Goal: Information Seeking & Learning: Learn about a topic

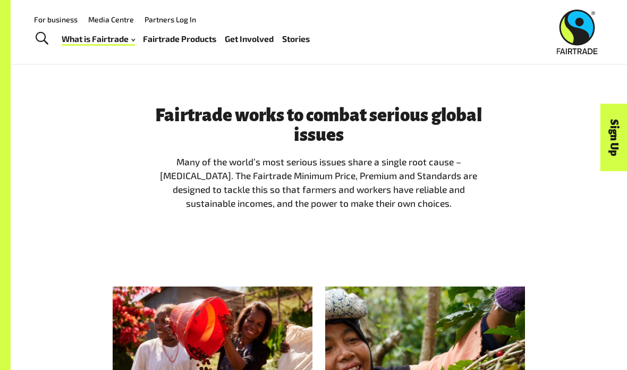
scroll to position [767, 0]
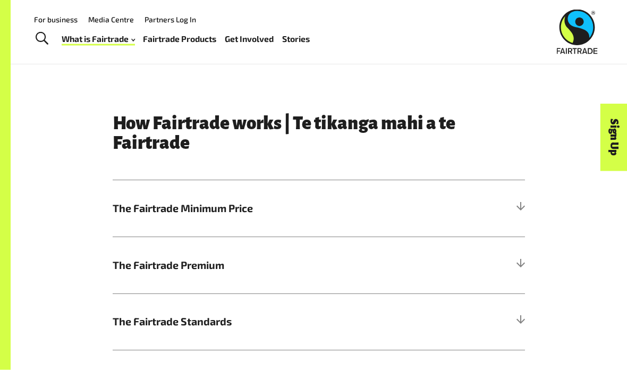
click at [507, 219] on h5 "The Fairtrade Minimum Price" at bounding box center [319, 209] width 413 height 56
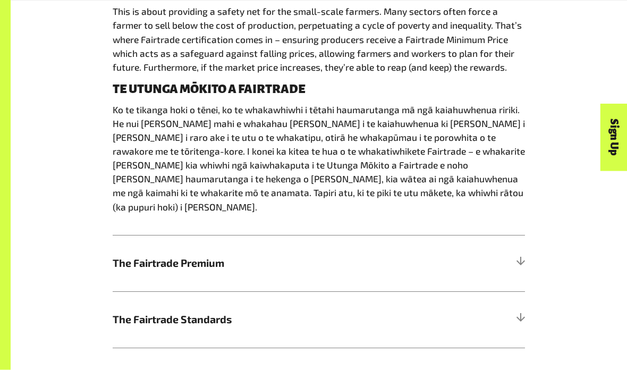
scroll to position [634, 0]
click at [488, 242] on h5 "The Fairtrade Premium" at bounding box center [319, 263] width 413 height 56
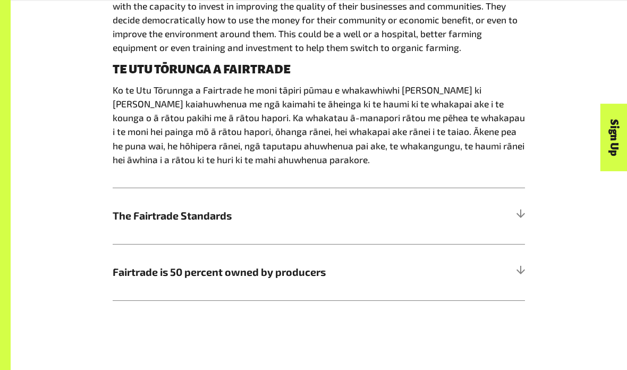
scroll to position [733, 0]
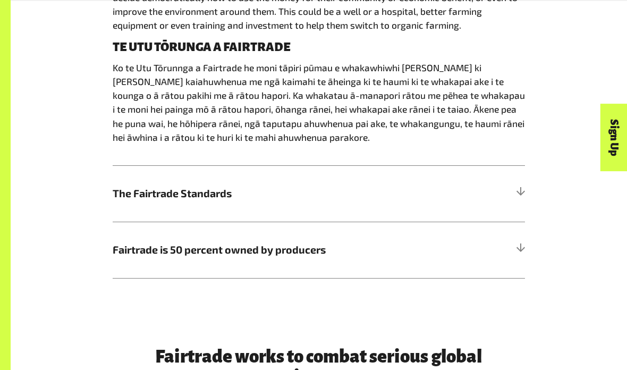
click at [512, 260] on h5 "Fairtrade is 50 percent owned by producers" at bounding box center [319, 250] width 413 height 56
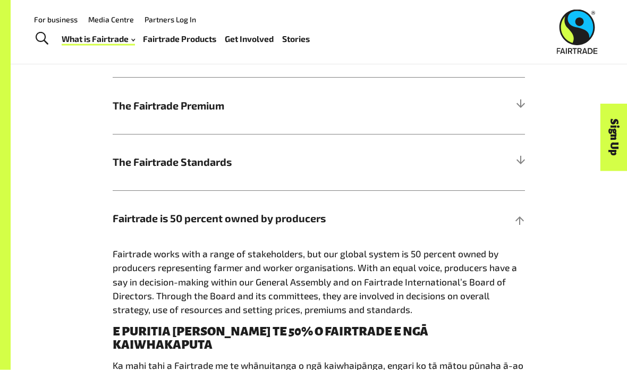
scroll to position [557, 0]
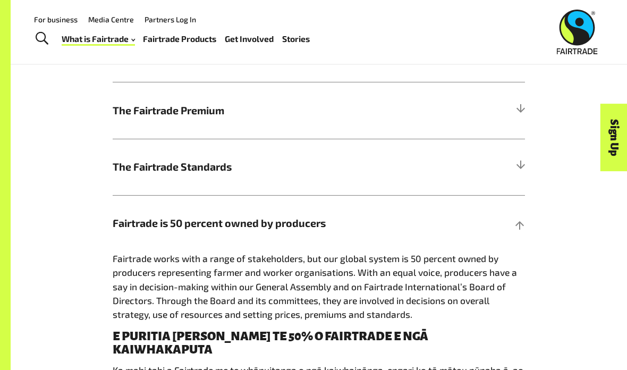
click at [515, 187] on h5 "The Fairtrade Standards" at bounding box center [319, 167] width 413 height 56
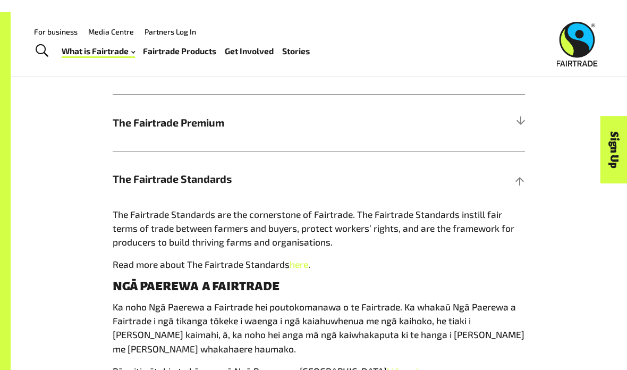
click at [298, 257] on link "here" at bounding box center [299, 252] width 19 height 11
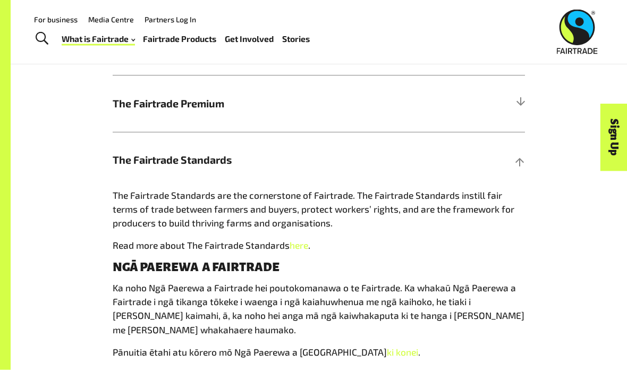
scroll to position [540, 0]
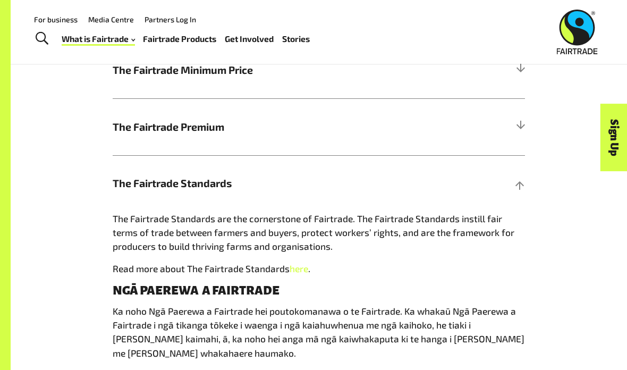
click at [365, 95] on h5 "The Fairtrade Minimum Price" at bounding box center [319, 70] width 413 height 56
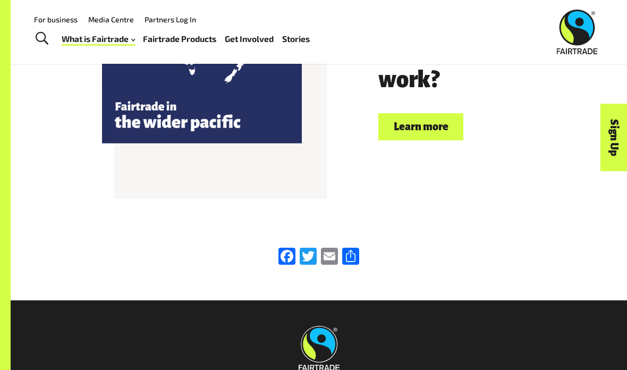
scroll to position [2455, 0]
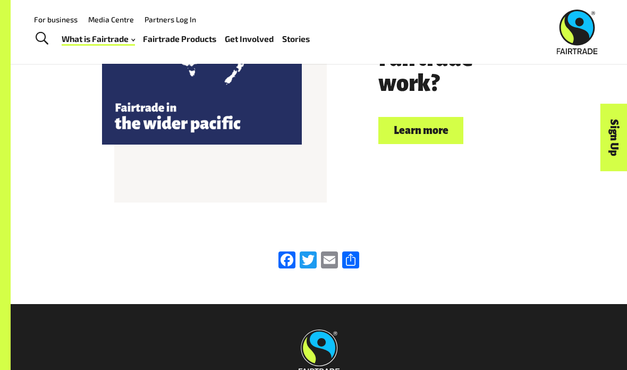
click at [420, 117] on link "Learn more" at bounding box center [421, 130] width 85 height 27
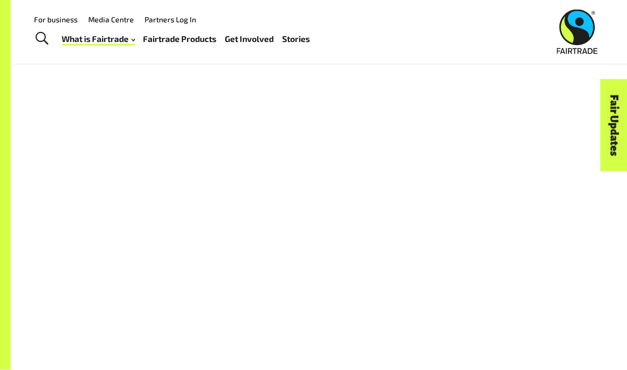
scroll to position [811, 0]
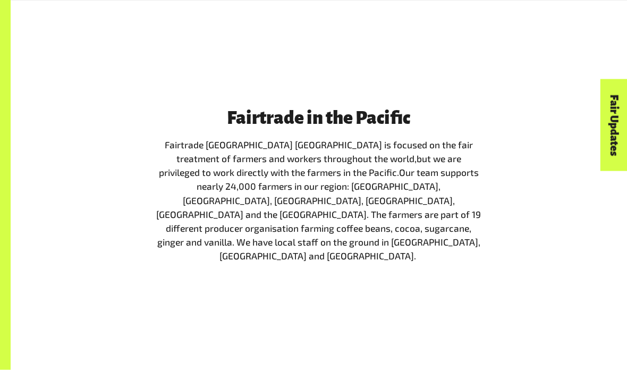
scroll to position [1126, 0]
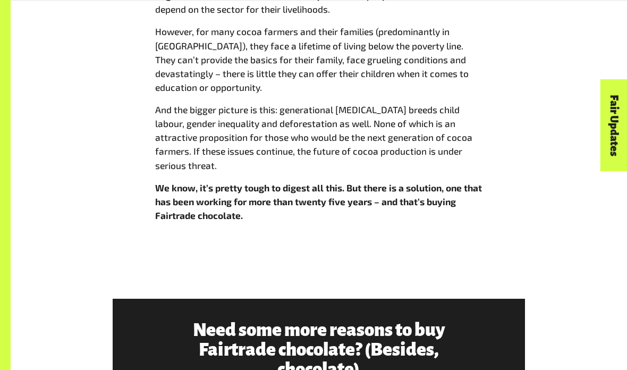
scroll to position [872, 0]
